Goal: Transaction & Acquisition: Download file/media

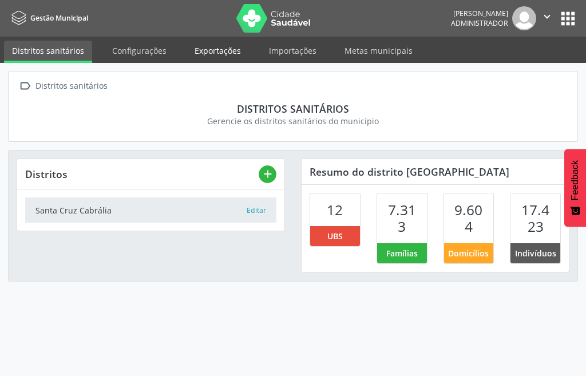
click at [218, 47] on link "Exportações" at bounding box center [217, 51] width 62 height 20
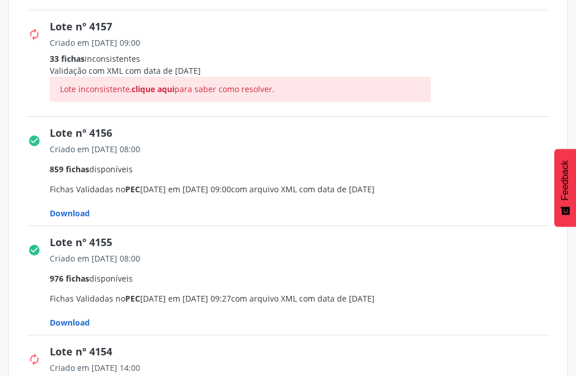
scroll to position [284, 0]
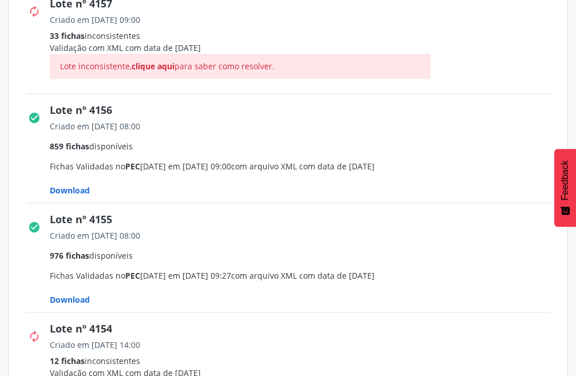
click at [79, 192] on span "Download" at bounding box center [70, 190] width 40 height 11
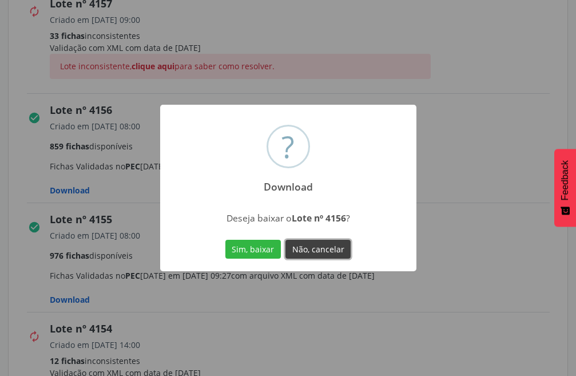
click at [320, 248] on button "Não, cancelar" at bounding box center [317, 249] width 65 height 19
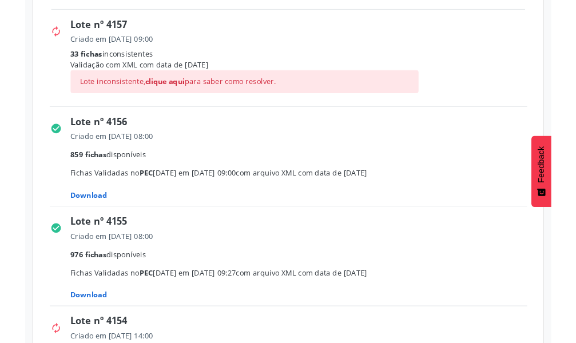
scroll to position [264, 0]
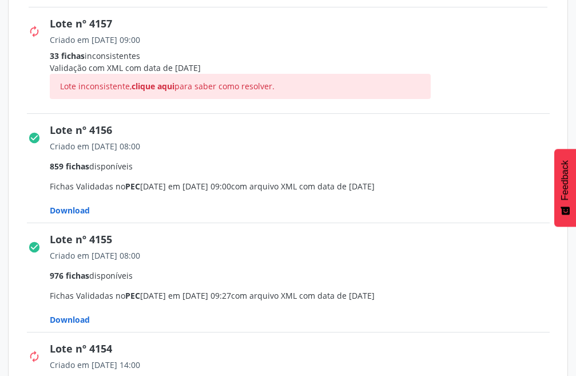
click at [82, 210] on span "Download" at bounding box center [70, 210] width 40 height 11
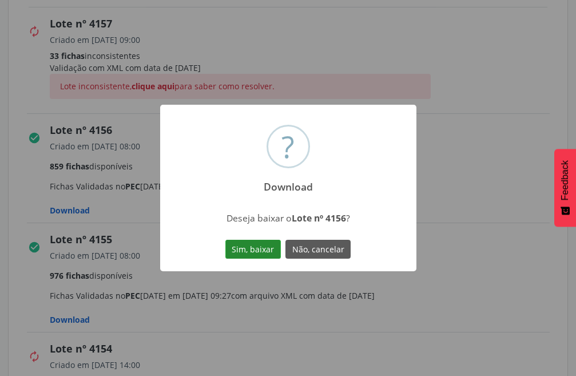
click at [257, 250] on button "Sim, baixar" at bounding box center [252, 249] width 55 height 19
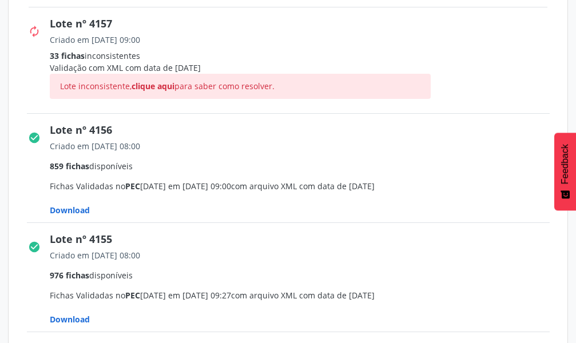
click at [79, 216] on span "Download" at bounding box center [70, 210] width 40 height 11
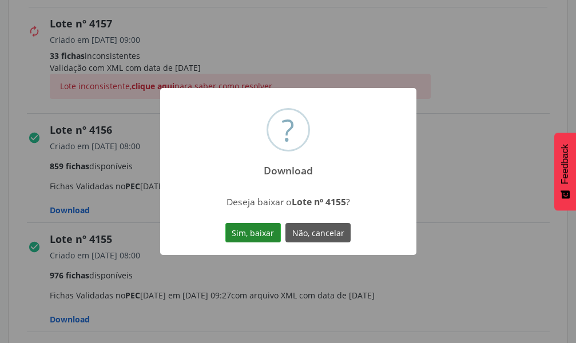
click at [246, 230] on button "Sim, baixar" at bounding box center [252, 232] width 55 height 19
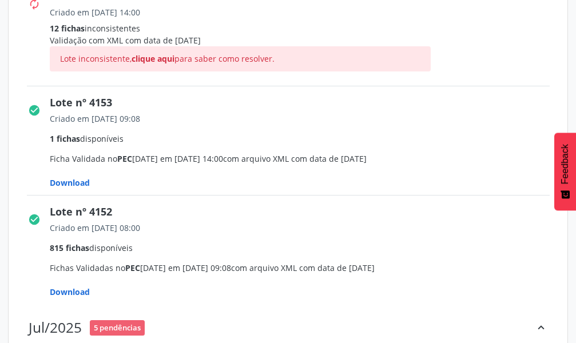
scroll to position [591, 0]
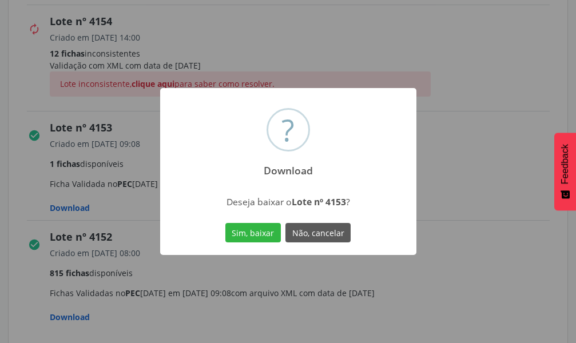
click at [268, 238] on button "Sim, baixar" at bounding box center [252, 232] width 55 height 19
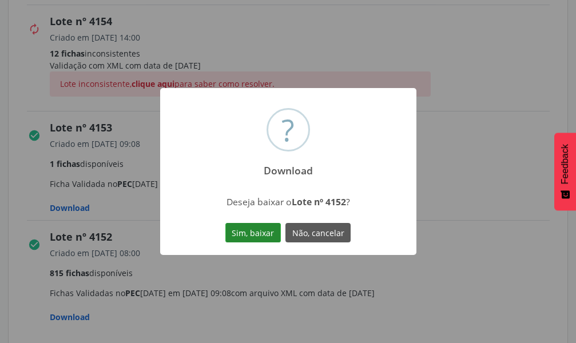
click at [236, 230] on button "Sim, baixar" at bounding box center [252, 232] width 55 height 19
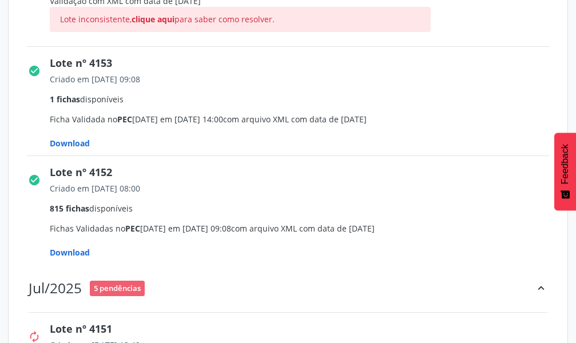
scroll to position [663, 0]
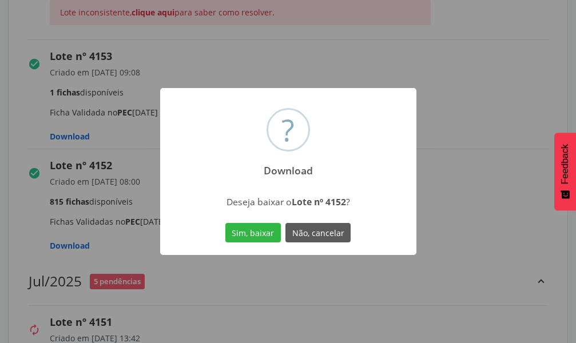
drag, startPoint x: 257, startPoint y: 233, endPoint x: 266, endPoint y: 233, distance: 8.6
click at [257, 233] on button "Sim, baixar" at bounding box center [252, 232] width 55 height 19
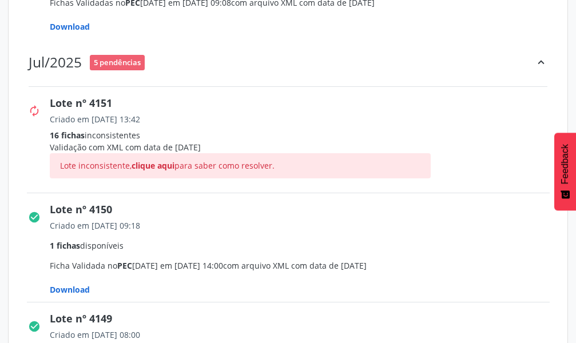
scroll to position [893, 0]
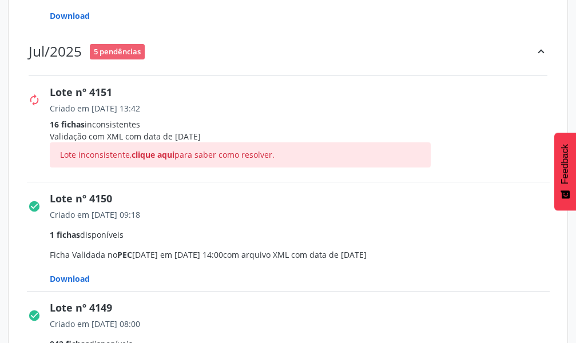
click at [72, 279] on span "Download" at bounding box center [70, 278] width 40 height 11
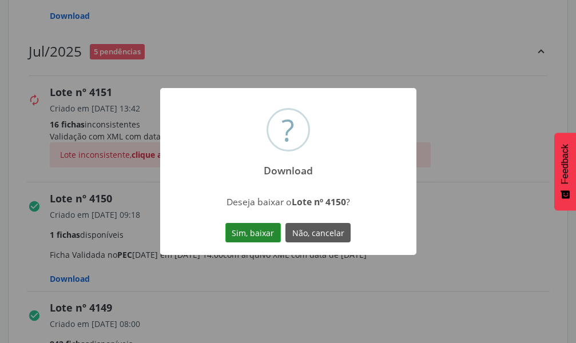
click at [247, 234] on button "Sim, baixar" at bounding box center [252, 232] width 55 height 19
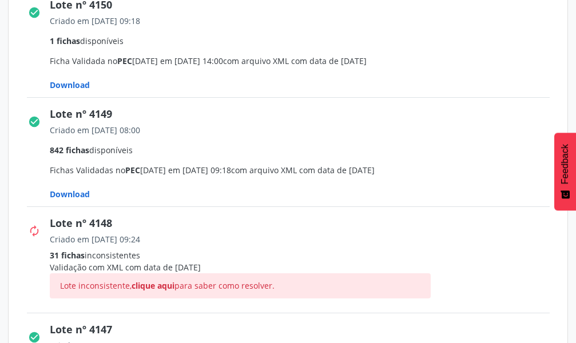
scroll to position [1090, 0]
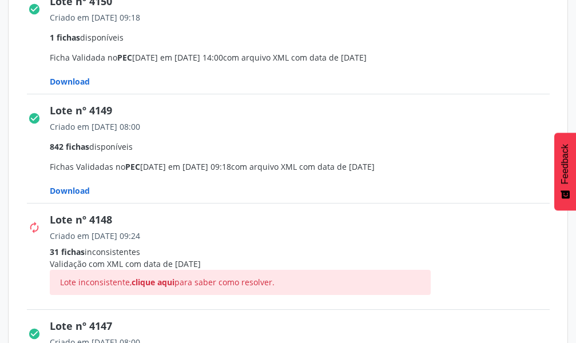
click at [72, 87] on span "Download" at bounding box center [70, 81] width 40 height 11
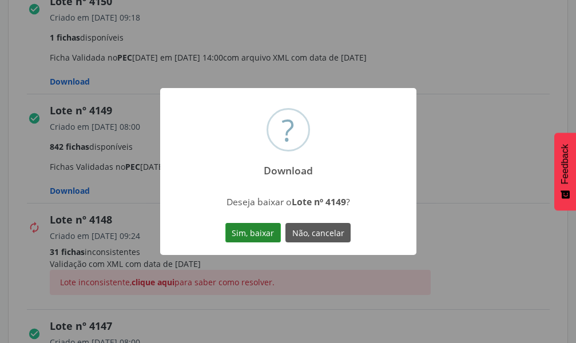
click at [250, 230] on button "Sim, baixar" at bounding box center [252, 232] width 55 height 19
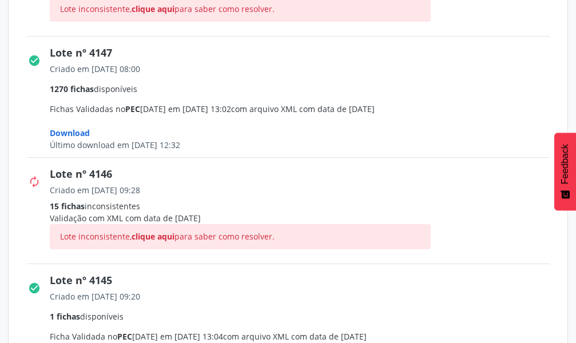
scroll to position [1367, 0]
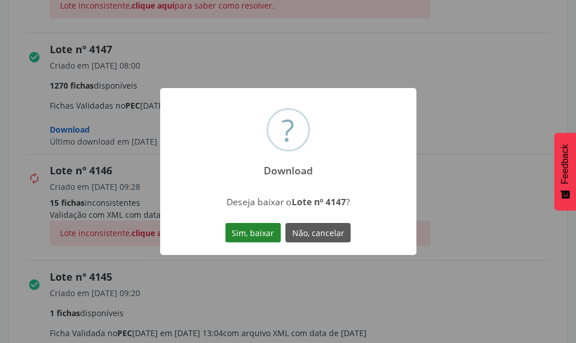
click at [250, 230] on button "Sim, baixar" at bounding box center [252, 232] width 55 height 19
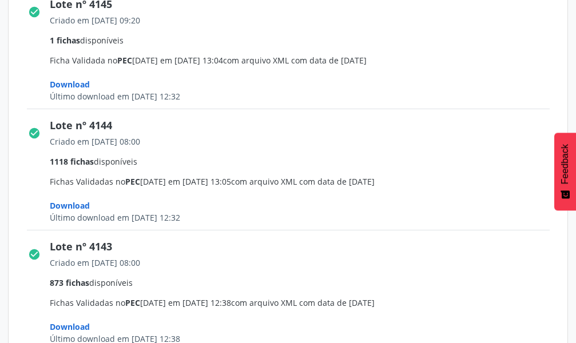
scroll to position [1643, 0]
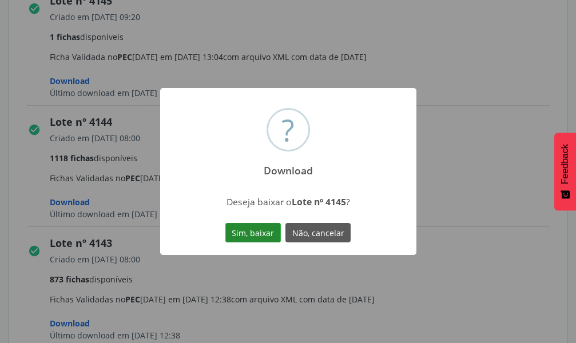
click at [253, 234] on button "Sim, baixar" at bounding box center [252, 232] width 55 height 19
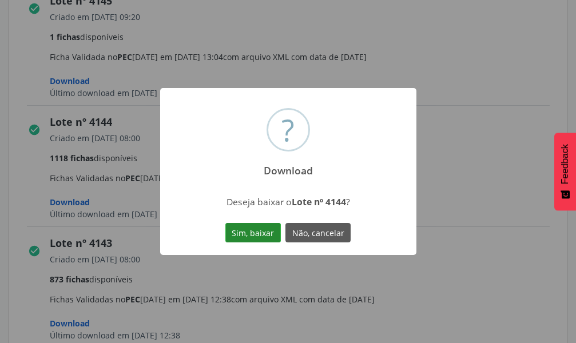
click at [248, 232] on button "Sim, baixar" at bounding box center [252, 232] width 55 height 19
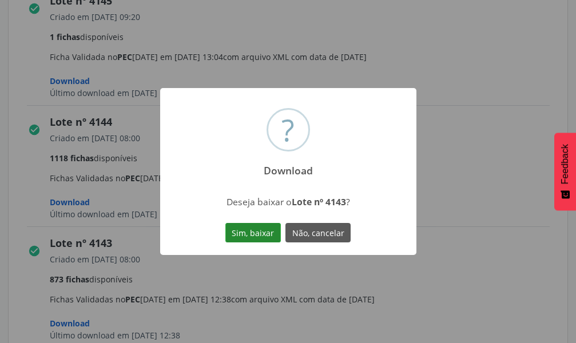
click at [261, 234] on button "Sim, baixar" at bounding box center [252, 232] width 55 height 19
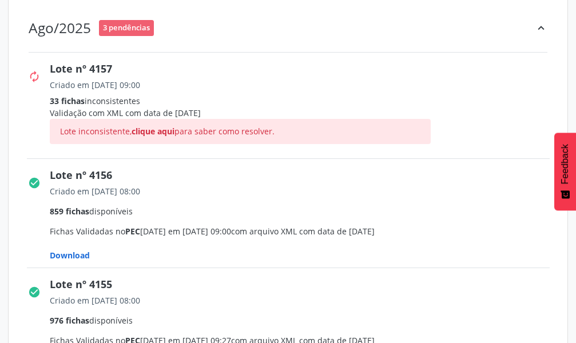
scroll to position [147, 0]
